Goal: Obtain resource: Download file/media

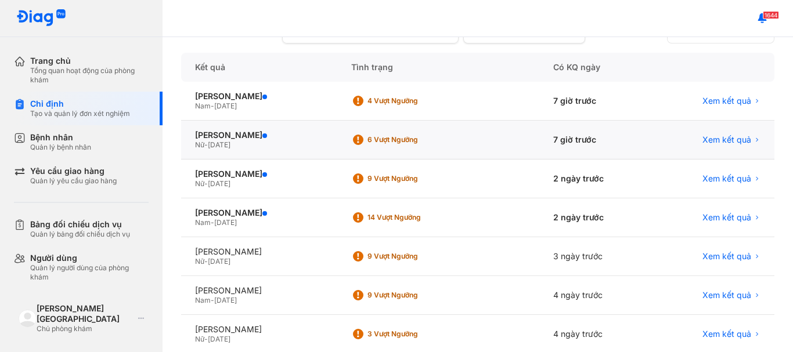
scroll to position [116, 0]
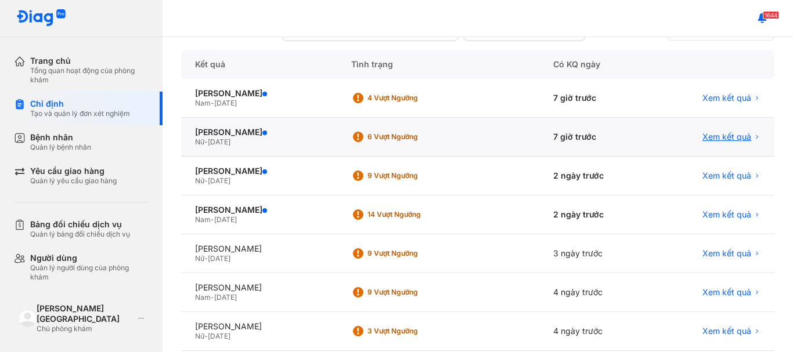
click at [702, 137] on span "Xem kết quả" at bounding box center [726, 137] width 49 height 10
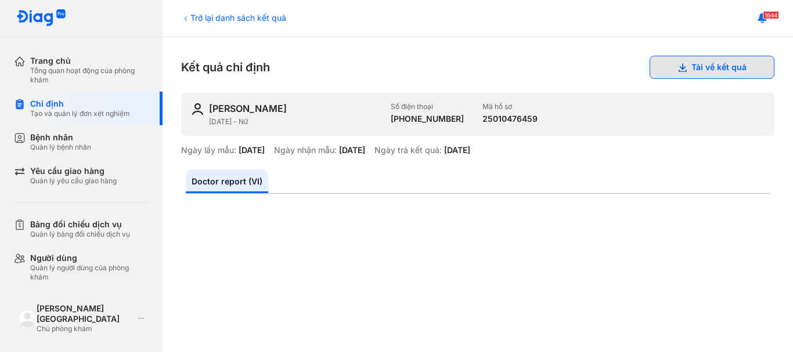
click at [733, 62] on button "Tải về kết quả" at bounding box center [711, 67] width 125 height 23
click at [241, 20] on div "Trở lại danh sách kết quả" at bounding box center [233, 18] width 105 height 12
